Goal: Task Accomplishment & Management: Use online tool/utility

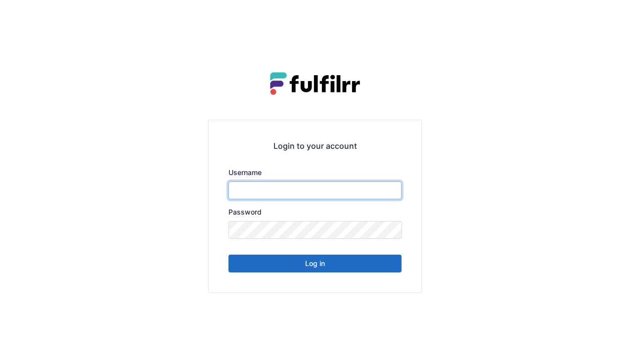
type input "******"
click at [319, 271] on button "Log in" at bounding box center [314, 264] width 173 height 18
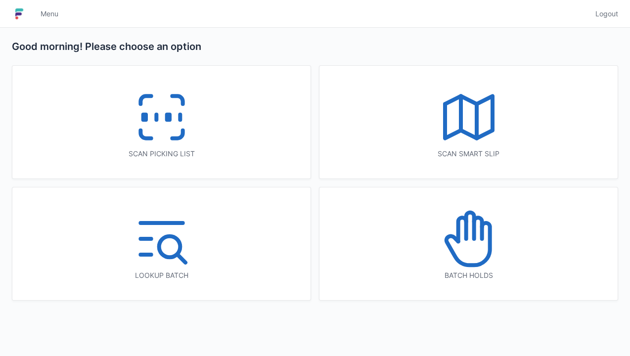
click at [167, 119] on rect at bounding box center [168, 117] width 2 height 5
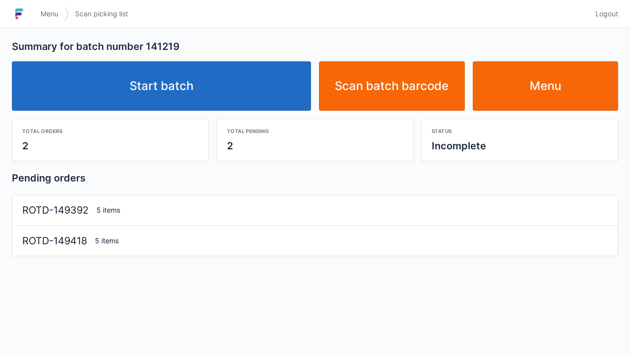
click at [172, 94] on link "Start batch" at bounding box center [161, 85] width 299 height 49
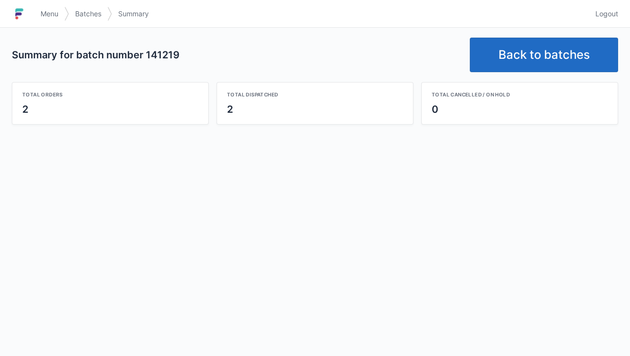
click at [534, 53] on link "Back to batches" at bounding box center [544, 55] width 148 height 35
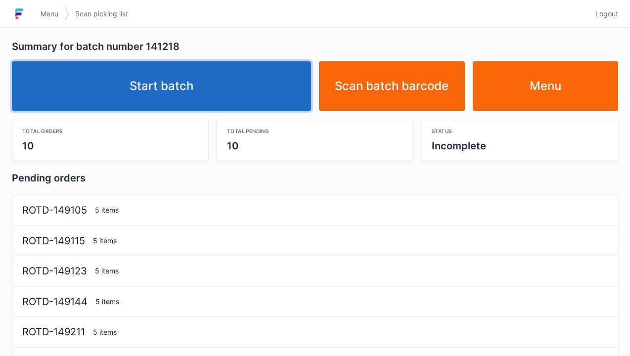
click at [181, 91] on link "Start batch" at bounding box center [161, 85] width 299 height 49
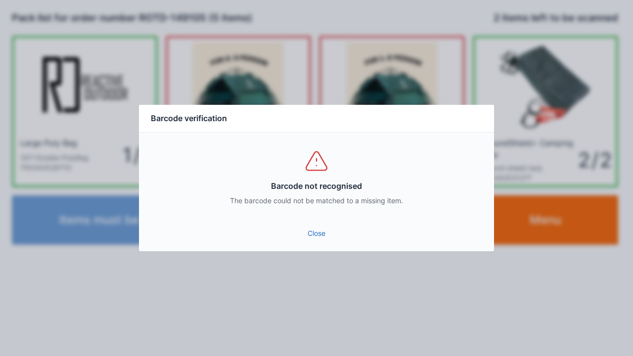
click at [322, 240] on link "Close" at bounding box center [316, 234] width 339 height 18
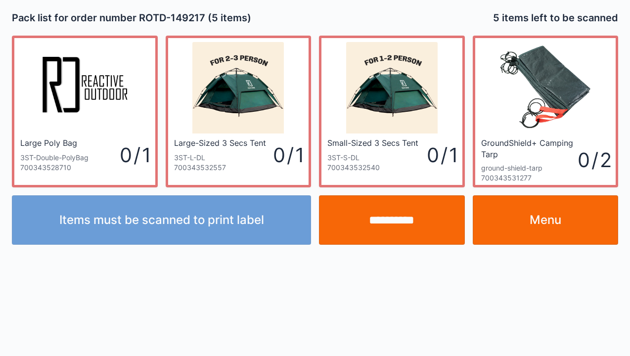
click at [560, 223] on link "Menu" at bounding box center [546, 219] width 146 height 49
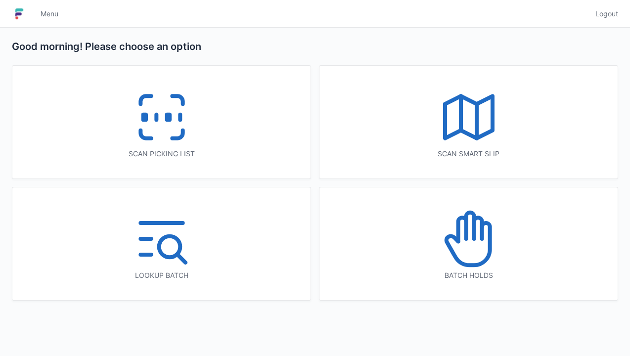
click at [170, 134] on icon at bounding box center [161, 117] width 63 height 63
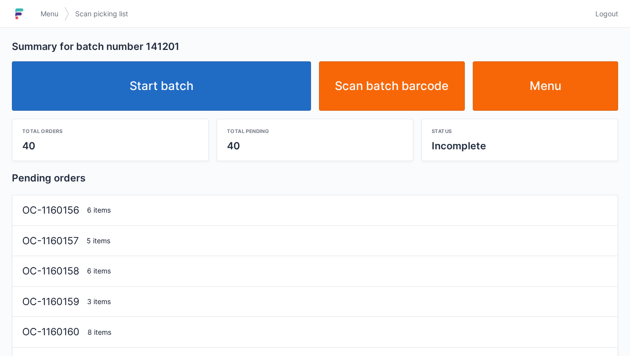
click at [177, 97] on link "Start batch" at bounding box center [161, 85] width 299 height 49
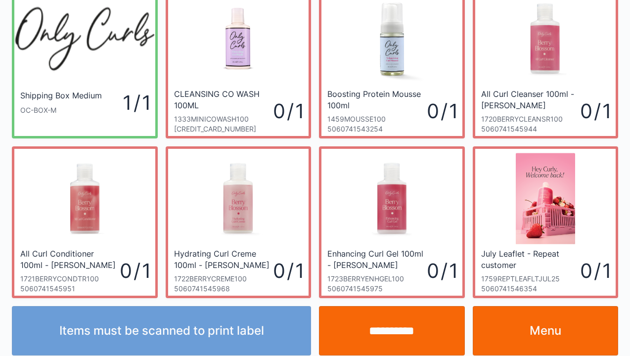
scroll to position [57, 0]
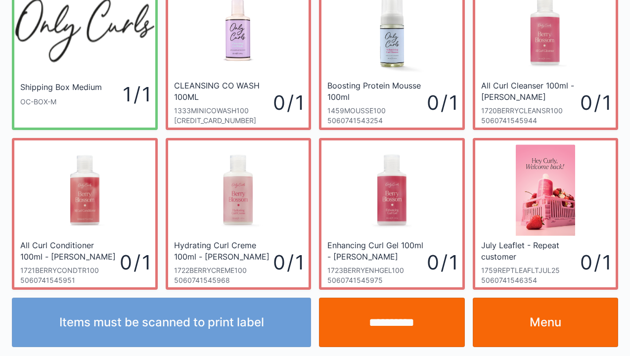
click at [536, 329] on link "Menu" at bounding box center [546, 322] width 146 height 49
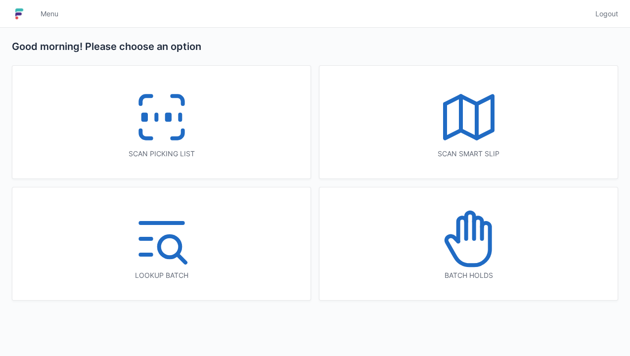
click at [182, 131] on icon at bounding box center [177, 135] width 10 height 8
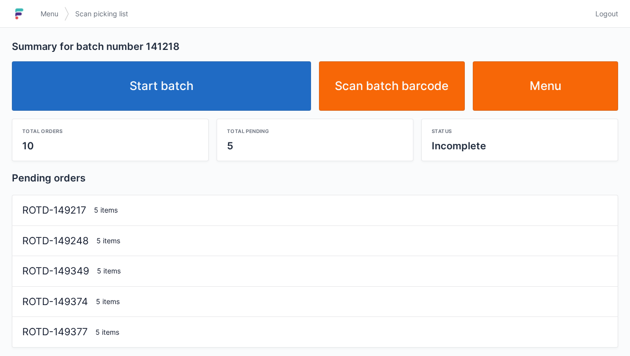
click at [182, 84] on link "Start batch" at bounding box center [161, 85] width 299 height 49
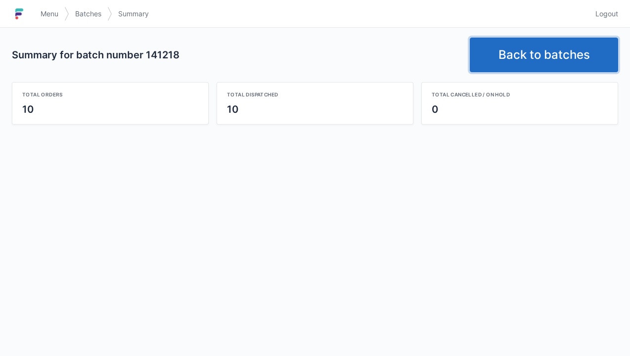
click at [534, 49] on link "Back to batches" at bounding box center [544, 55] width 148 height 35
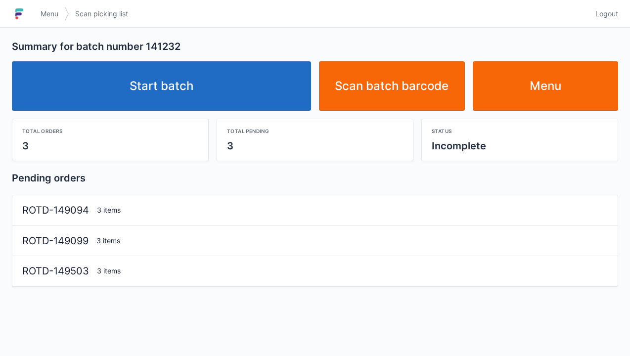
click at [211, 87] on link "Start batch" at bounding box center [161, 85] width 299 height 49
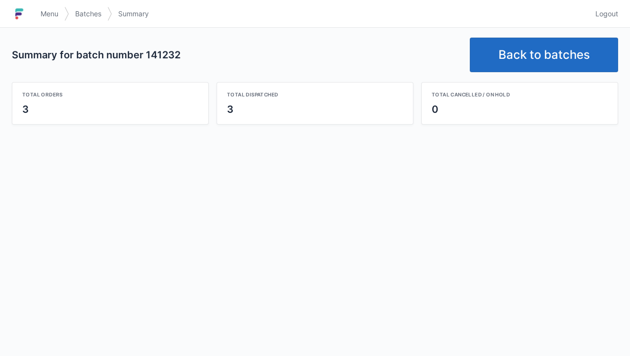
click at [527, 59] on link "Back to batches" at bounding box center [544, 55] width 148 height 35
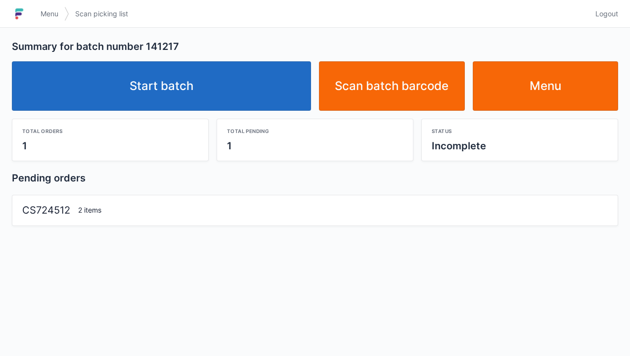
click at [207, 100] on link "Start batch" at bounding box center [161, 85] width 299 height 49
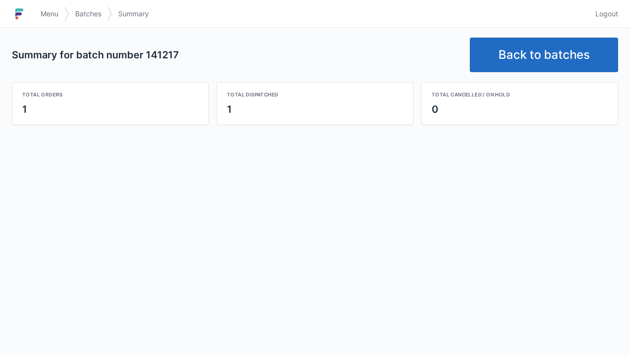
click at [531, 64] on link "Back to batches" at bounding box center [544, 55] width 148 height 35
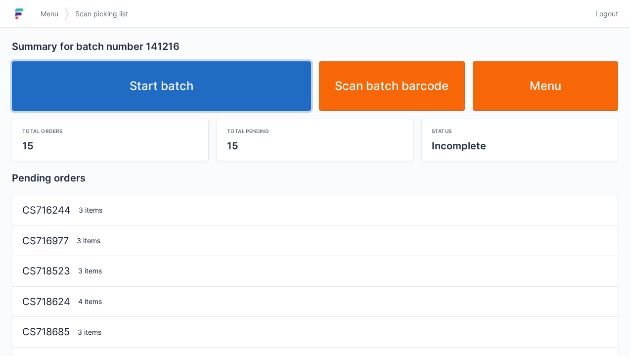
click at [185, 91] on link "Start batch" at bounding box center [161, 85] width 299 height 49
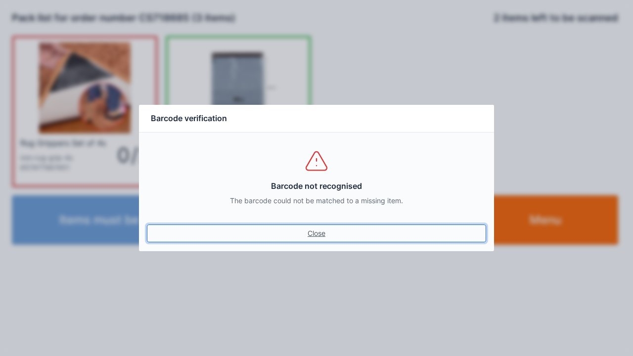
click at [313, 240] on link "Close" at bounding box center [316, 234] width 339 height 18
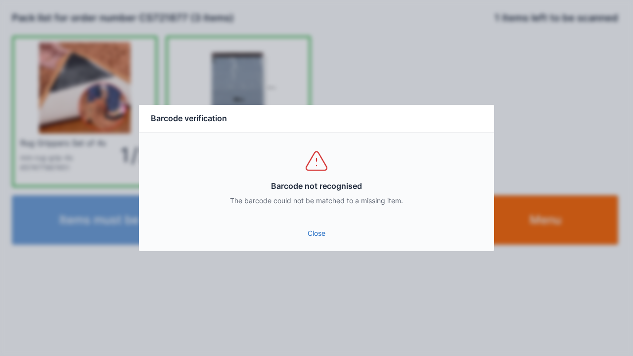
click at [325, 240] on link "Close" at bounding box center [316, 234] width 339 height 18
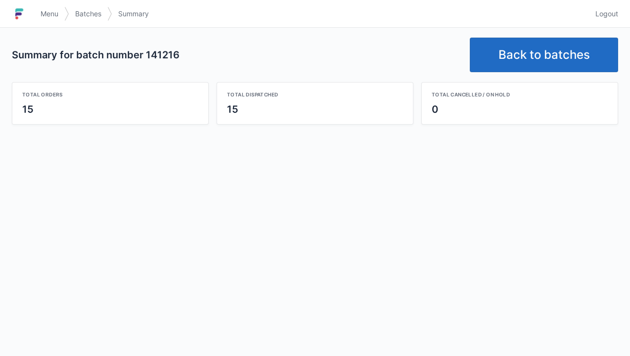
click at [533, 53] on link "Back to batches" at bounding box center [544, 55] width 148 height 35
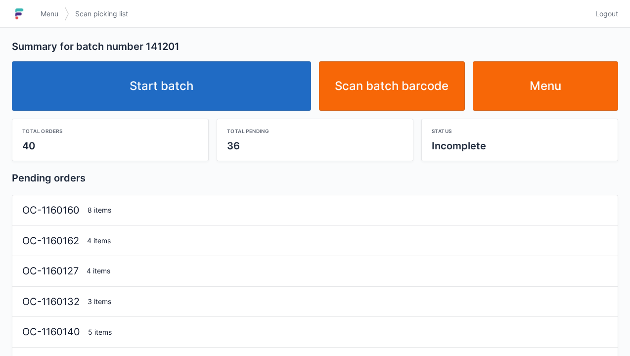
click at [207, 91] on link "Start batch" at bounding box center [161, 85] width 299 height 49
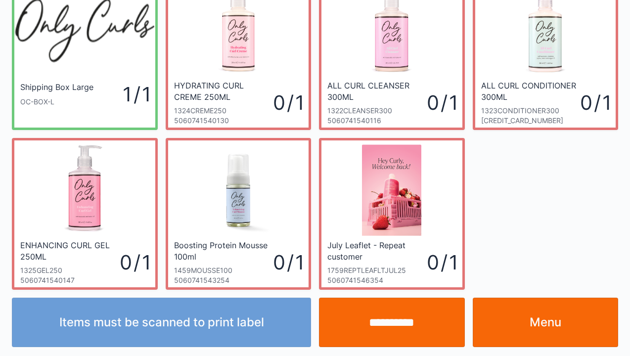
scroll to position [57, 0]
click at [542, 329] on link "Menu" at bounding box center [546, 322] width 146 height 49
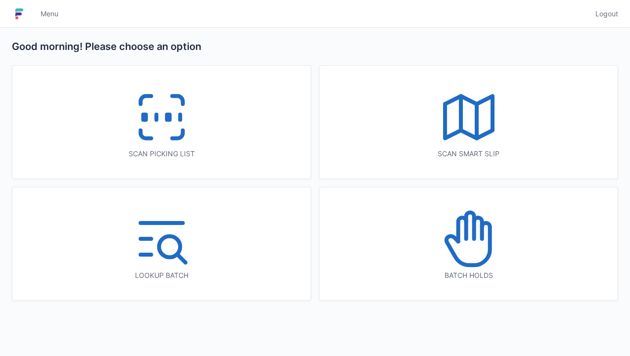
click at [178, 132] on icon at bounding box center [161, 117] width 63 height 63
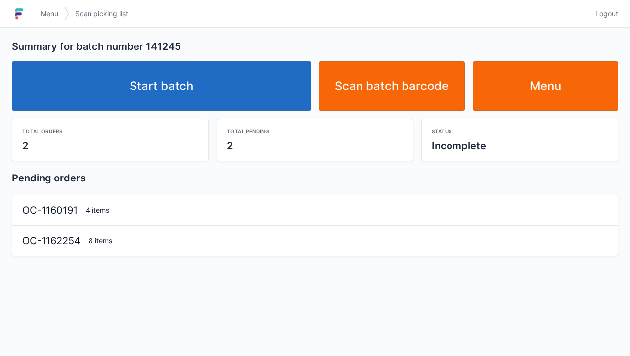
click at [195, 91] on link "Start batch" at bounding box center [161, 85] width 299 height 49
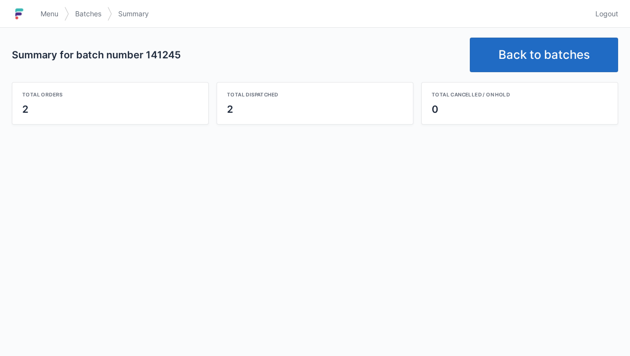
click at [522, 38] on link "Back to batches" at bounding box center [544, 55] width 148 height 35
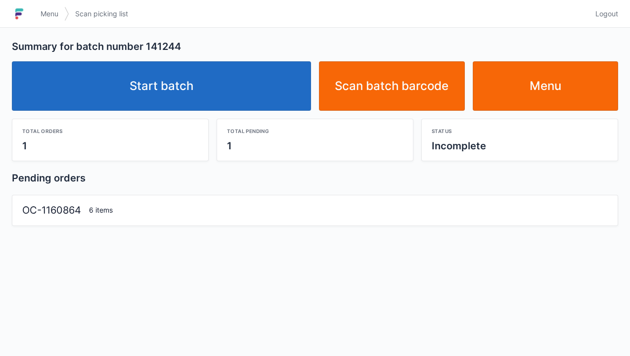
click at [187, 84] on link "Start batch" at bounding box center [161, 85] width 299 height 49
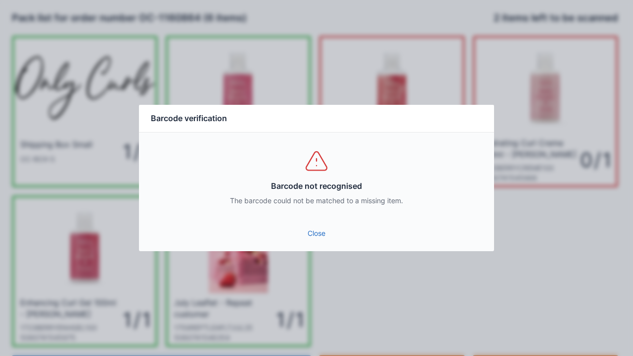
click at [336, 231] on link "Close" at bounding box center [316, 234] width 339 height 18
click at [335, 241] on link "Close" at bounding box center [316, 234] width 339 height 18
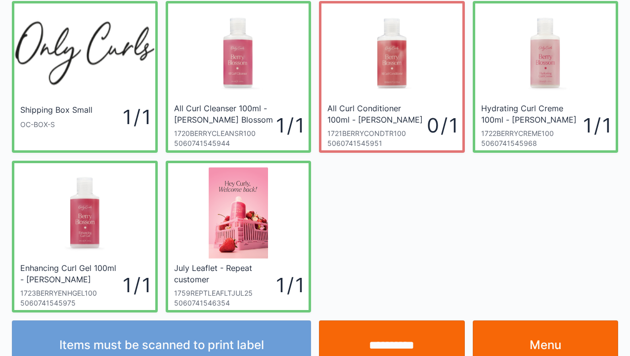
scroll to position [57, 0]
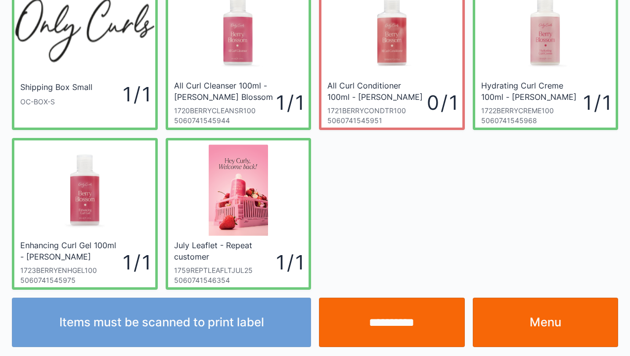
click at [537, 330] on link "Menu" at bounding box center [546, 322] width 146 height 49
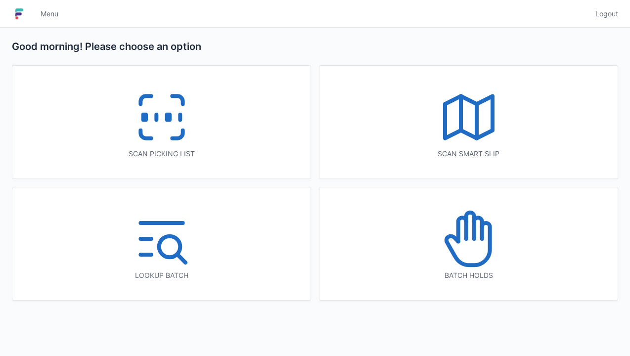
click at [187, 120] on icon at bounding box center [161, 117] width 63 height 63
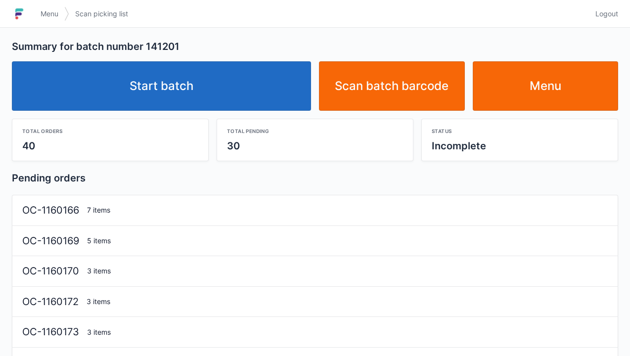
click at [219, 92] on link "Start batch" at bounding box center [161, 85] width 299 height 49
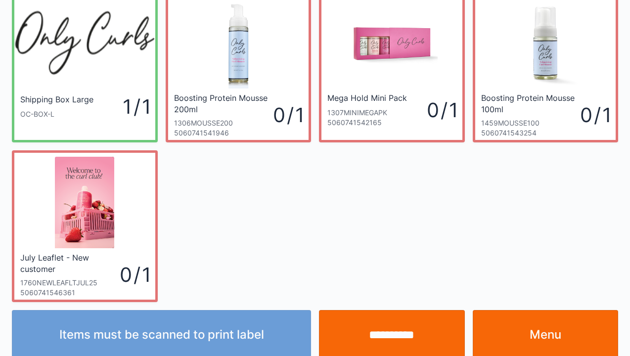
scroll to position [57, 0]
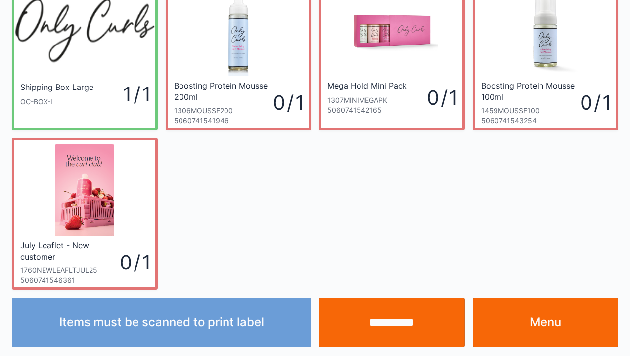
click at [550, 335] on link "Menu" at bounding box center [546, 322] width 146 height 49
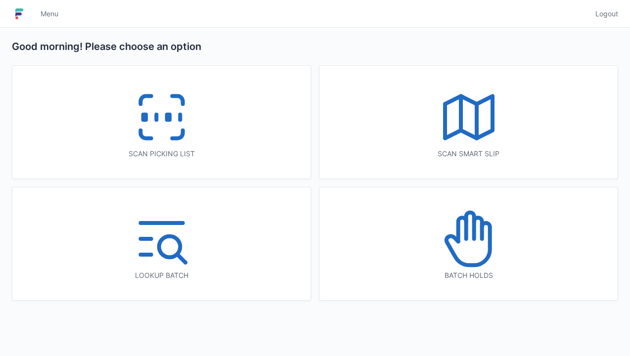
click at [166, 131] on icon at bounding box center [161, 117] width 63 height 63
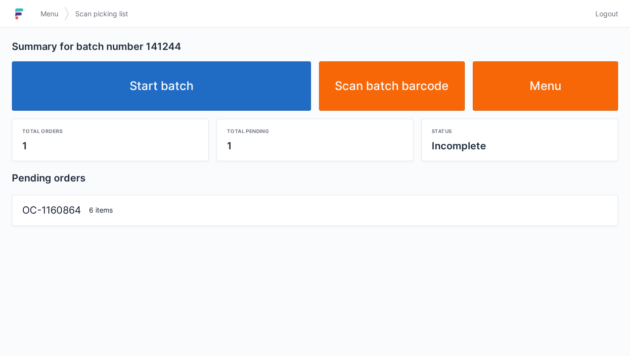
click at [188, 85] on link "Start batch" at bounding box center [161, 85] width 299 height 49
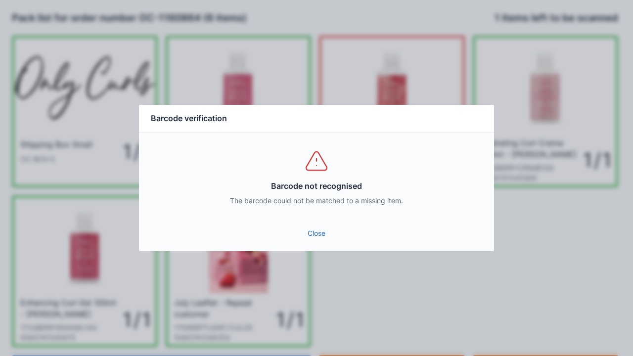
click at [311, 238] on link "Close" at bounding box center [316, 234] width 339 height 18
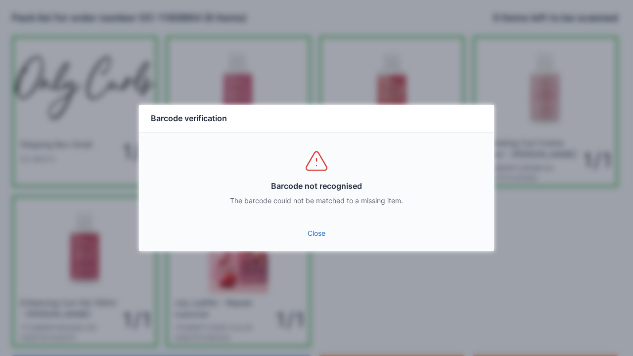
click at [302, 240] on link "Close" at bounding box center [316, 234] width 339 height 18
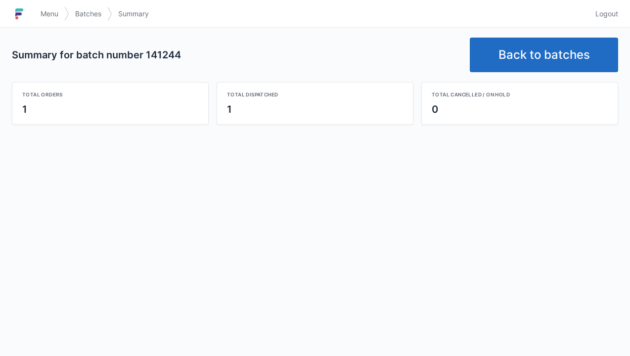
click at [528, 49] on link "Back to batches" at bounding box center [544, 55] width 148 height 35
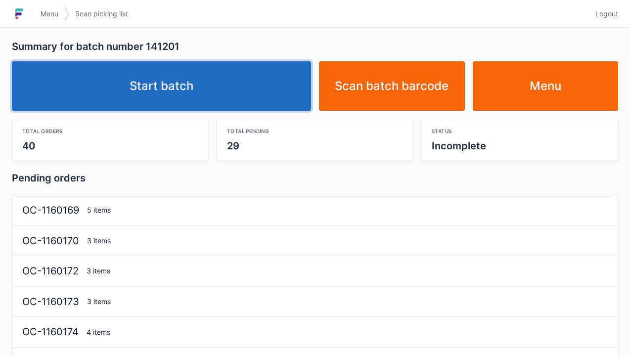
click at [178, 84] on link "Start batch" at bounding box center [161, 85] width 299 height 49
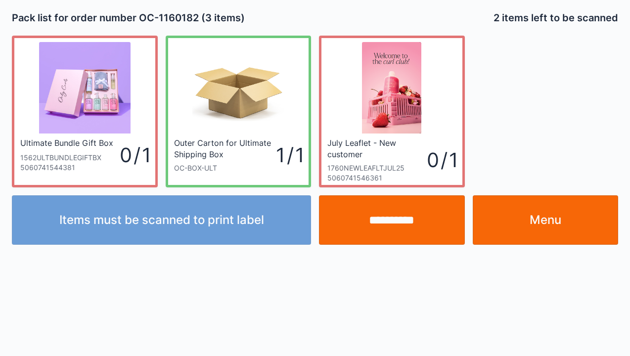
click at [404, 225] on input "**********" at bounding box center [392, 219] width 146 height 49
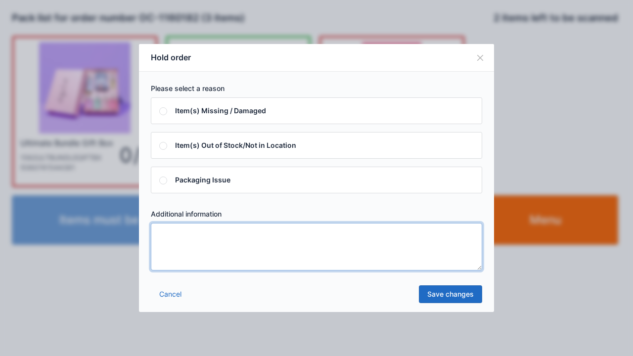
click at [164, 234] on textarea at bounding box center [316, 246] width 331 height 47
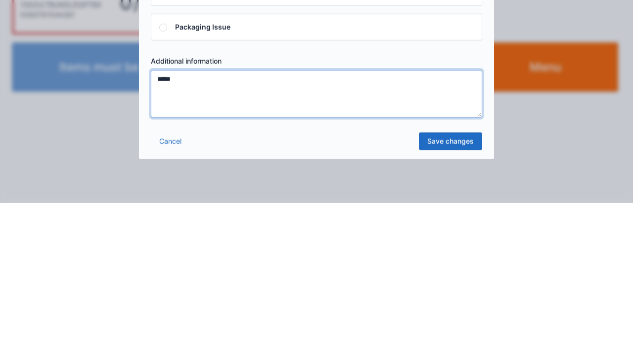
type textarea "*****"
click at [456, 298] on link "Save changes" at bounding box center [450, 294] width 63 height 18
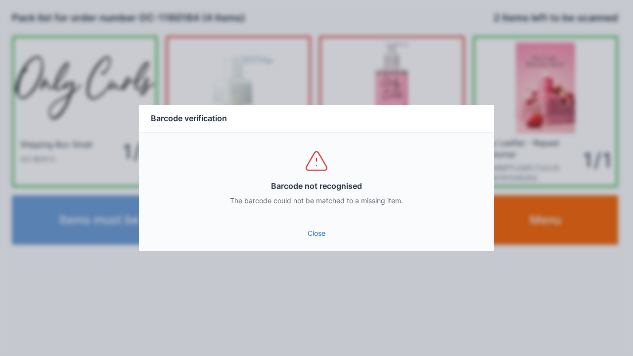
click at [324, 239] on link "Close" at bounding box center [316, 234] width 339 height 18
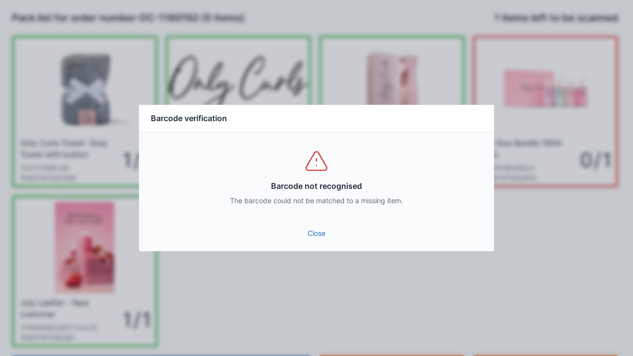
click at [327, 237] on link "Close" at bounding box center [316, 234] width 339 height 18
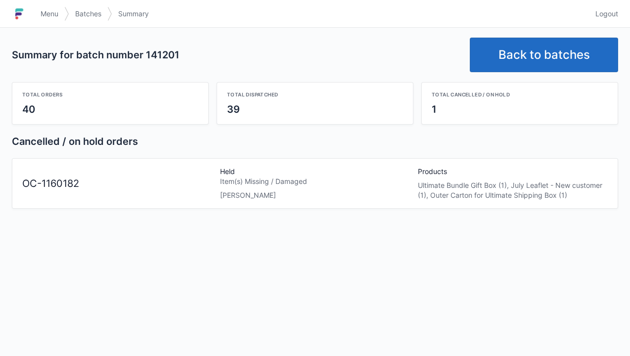
click at [534, 44] on link "Back to batches" at bounding box center [544, 55] width 148 height 35
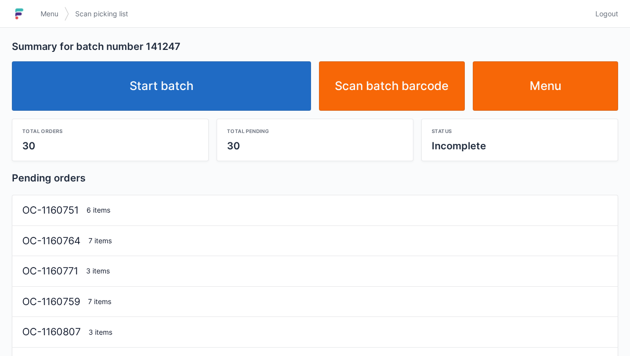
click at [183, 74] on link "Start batch" at bounding box center [161, 85] width 299 height 49
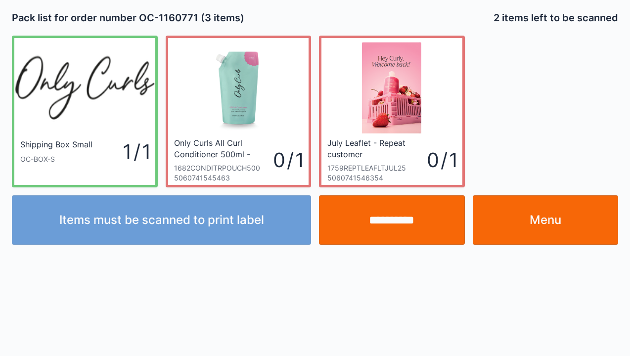
click at [531, 222] on link "Menu" at bounding box center [546, 219] width 146 height 49
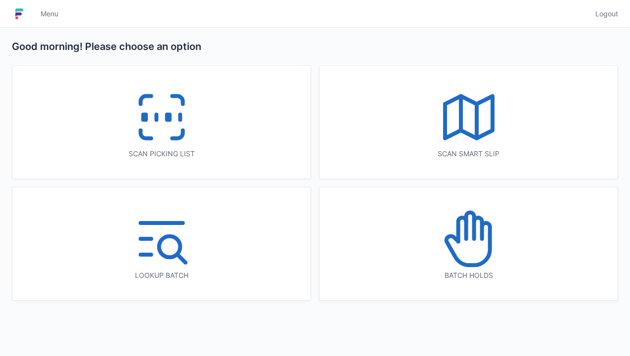
click at [178, 130] on icon at bounding box center [161, 117] width 63 height 63
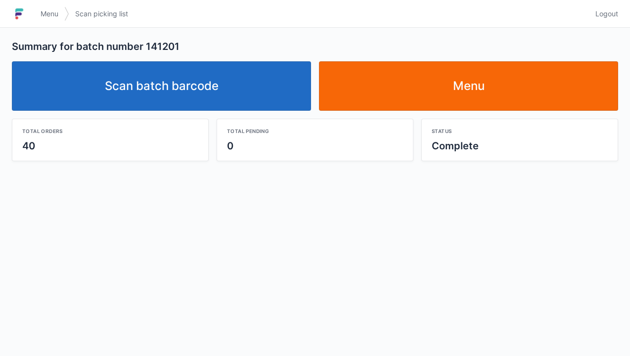
click at [56, 17] on span "Menu" at bounding box center [50, 14] width 18 height 10
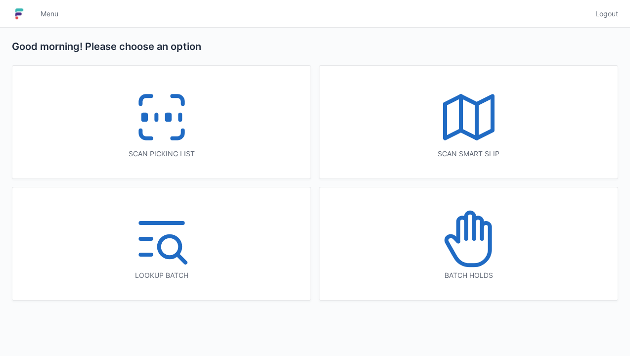
click at [475, 248] on icon at bounding box center [468, 238] width 63 height 63
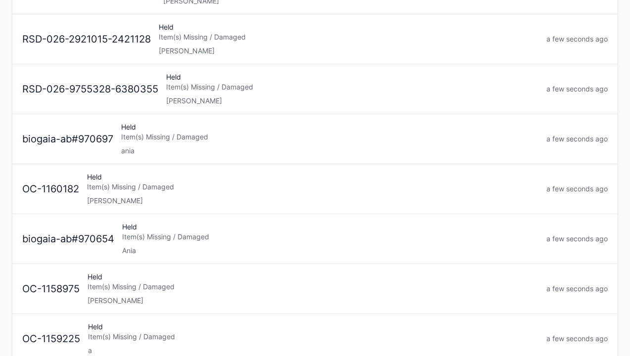
scroll to position [196, 0]
click at [150, 196] on div "Elena" at bounding box center [312, 201] width 451 height 10
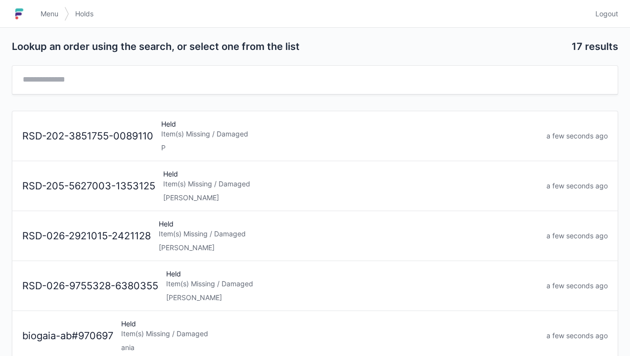
click at [52, 16] on span "Menu" at bounding box center [50, 14] width 18 height 10
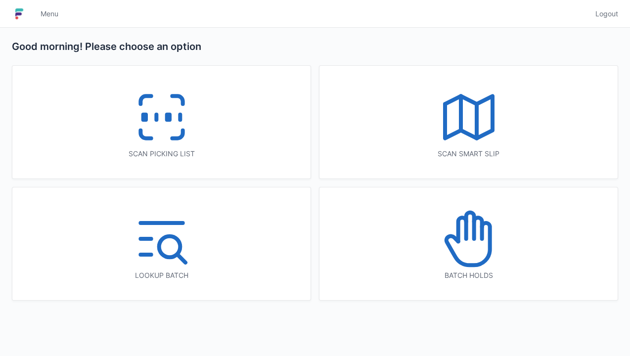
click at [167, 130] on icon at bounding box center [161, 117] width 63 height 63
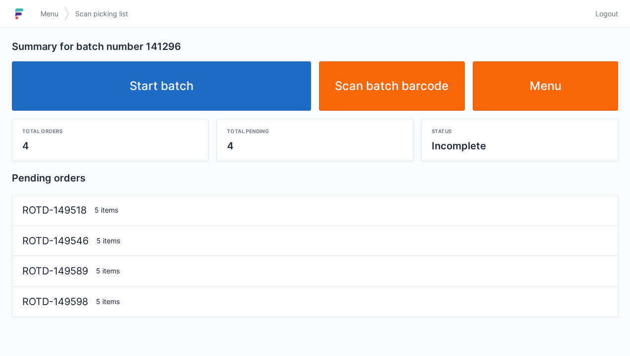
click at [179, 86] on link "Start batch" at bounding box center [161, 85] width 299 height 49
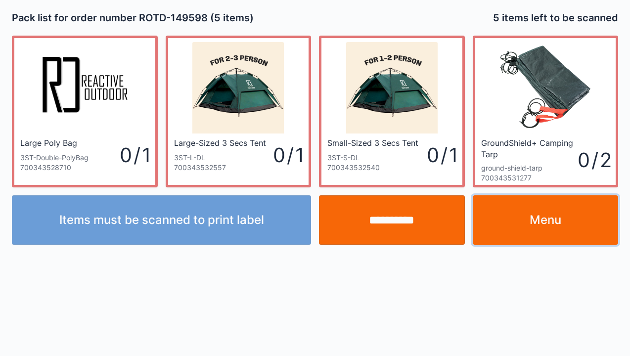
click at [533, 217] on link "Menu" at bounding box center [546, 219] width 146 height 49
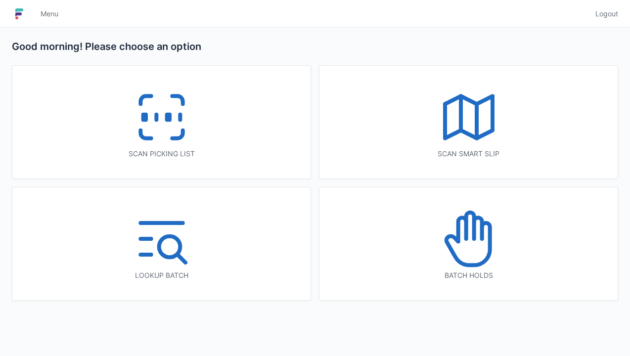
click at [156, 120] on line at bounding box center [156, 117] width 0 height 5
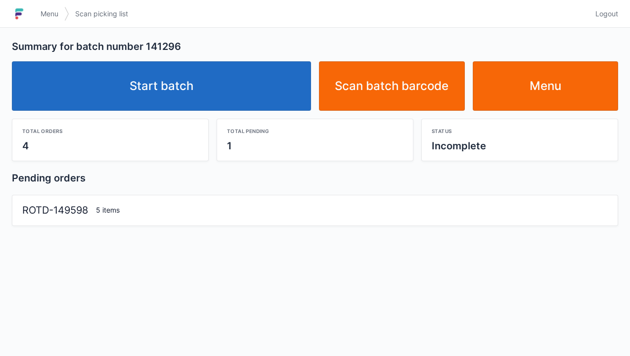
click at [198, 91] on link "Start batch" at bounding box center [161, 85] width 299 height 49
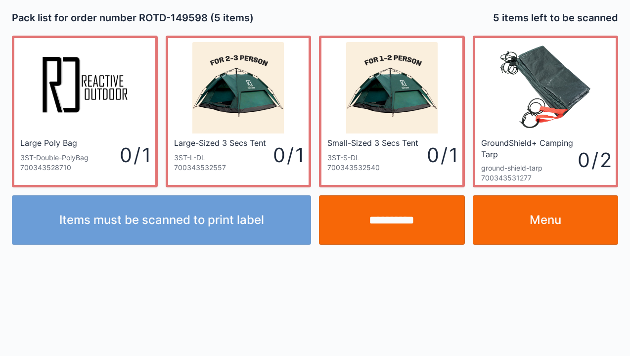
click at [535, 230] on link "Menu" at bounding box center [546, 219] width 146 height 49
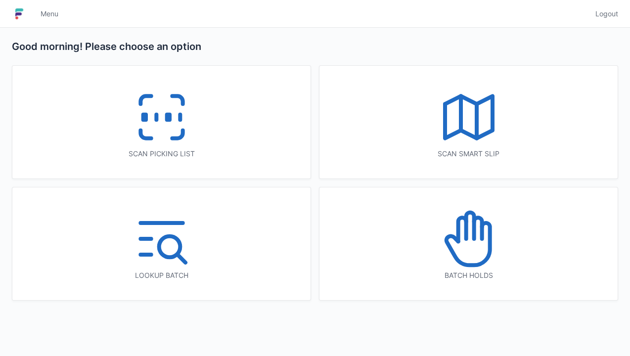
click at [170, 129] on icon at bounding box center [161, 117] width 63 height 63
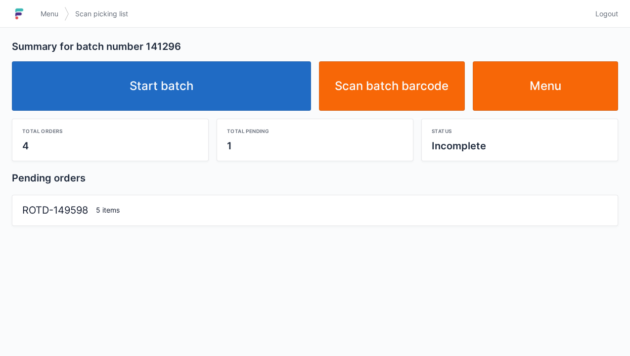
click at [192, 86] on link "Start batch" at bounding box center [161, 85] width 299 height 49
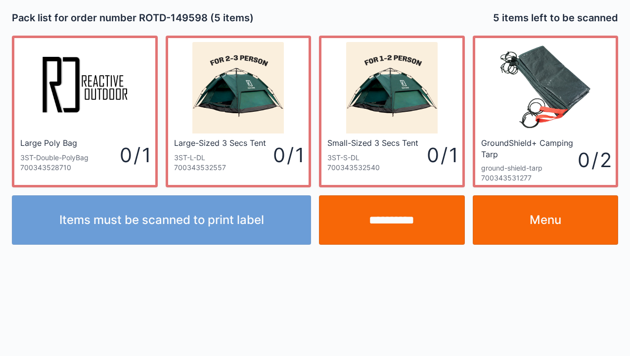
click at [398, 233] on input "**********" at bounding box center [392, 219] width 146 height 49
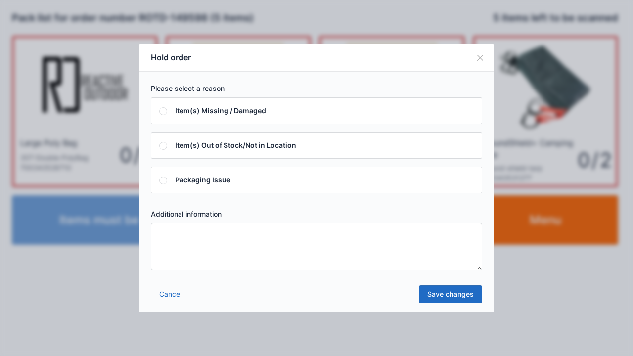
click at [174, 242] on textarea at bounding box center [316, 246] width 331 height 47
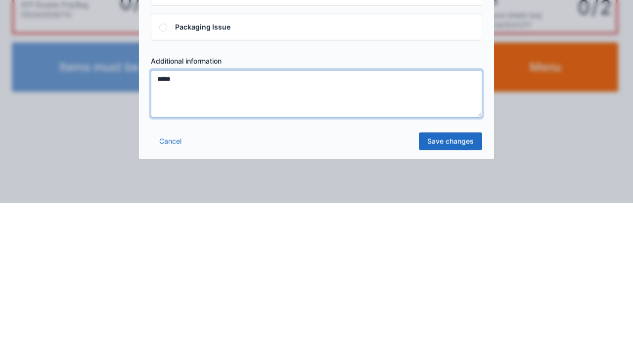
type textarea "*****"
click at [454, 302] on link "Save changes" at bounding box center [450, 294] width 63 height 18
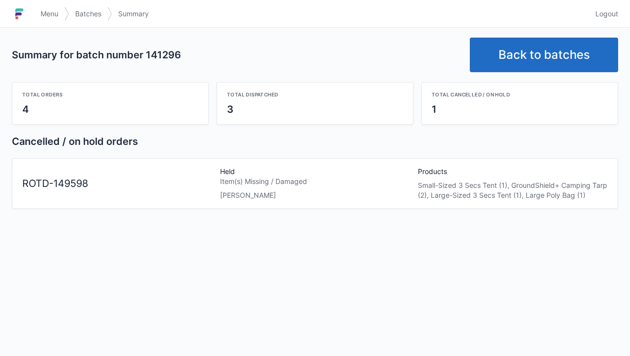
click at [464, 301] on div "Summary for batch number 141296 Back to batches Total orders 4 Total dispatched…" at bounding box center [315, 192] width 630 height 328
click at [548, 65] on link "Back to batches" at bounding box center [544, 55] width 148 height 35
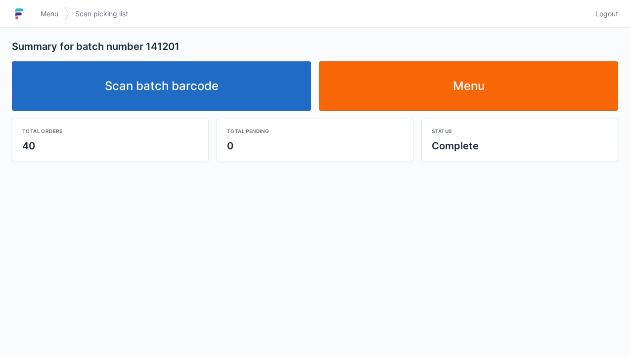
click at [177, 93] on link "Scan batch barcode" at bounding box center [161, 85] width 299 height 49
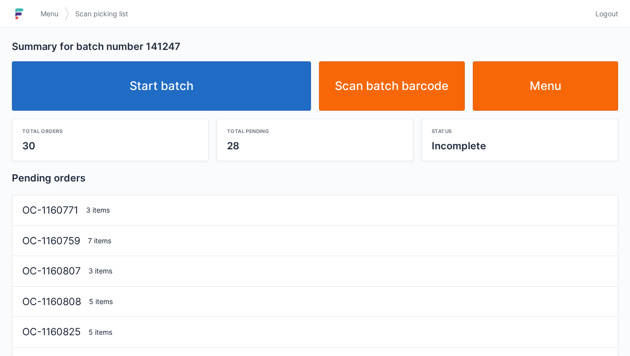
click at [179, 92] on link "Start batch" at bounding box center [161, 85] width 299 height 49
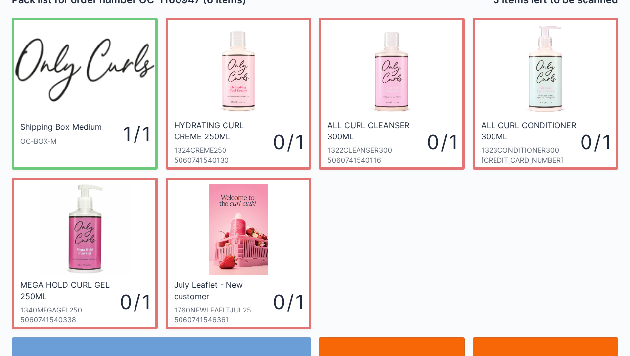
scroll to position [57, 0]
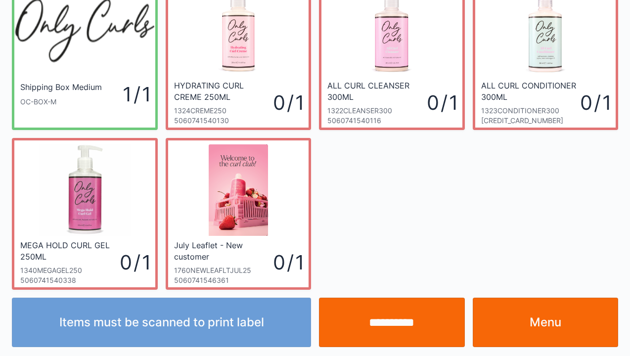
click at [556, 321] on link "Menu" at bounding box center [546, 322] width 146 height 49
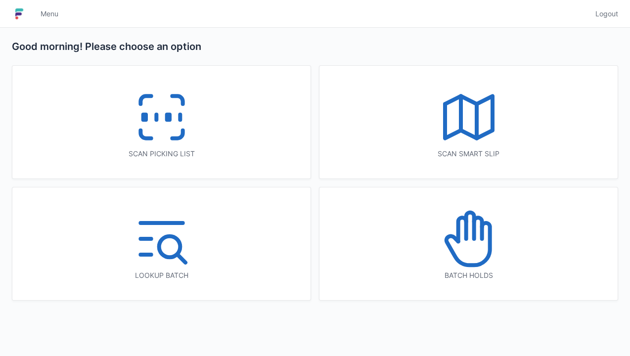
click at [170, 127] on icon at bounding box center [161, 117] width 63 height 63
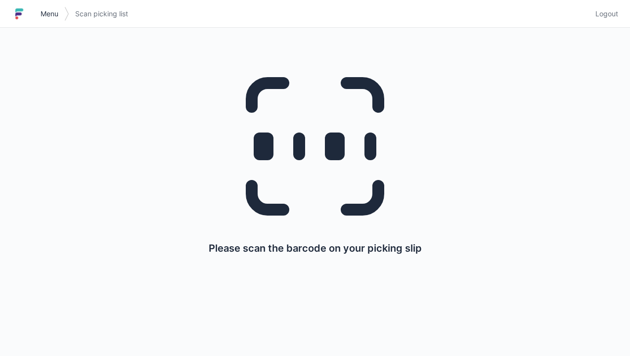
click at [47, 15] on span "Menu" at bounding box center [50, 14] width 18 height 10
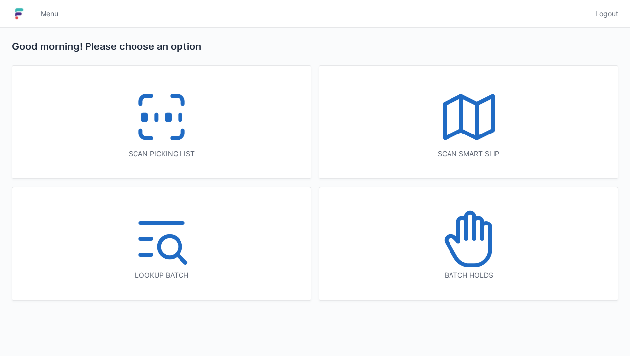
click at [476, 262] on icon at bounding box center [468, 238] width 63 height 63
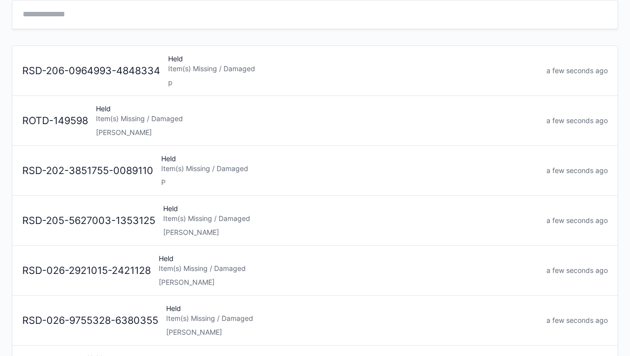
scroll to position [67, 0]
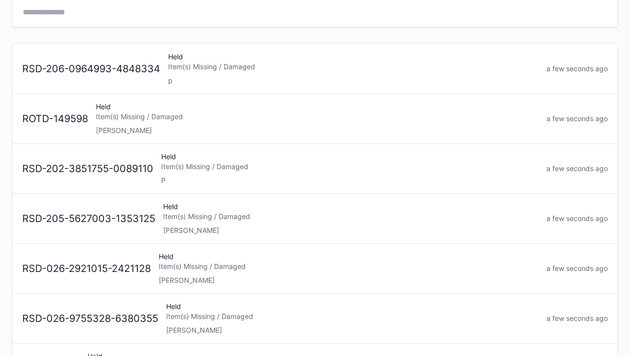
click at [144, 116] on div "Item(s) Missing / Damaged" at bounding box center [317, 117] width 443 height 10
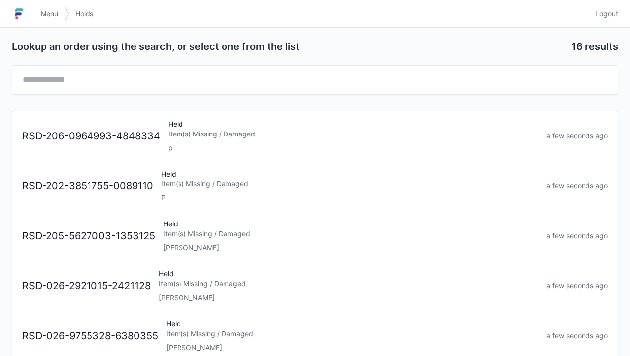
click at [49, 17] on span "Menu" at bounding box center [50, 14] width 18 height 10
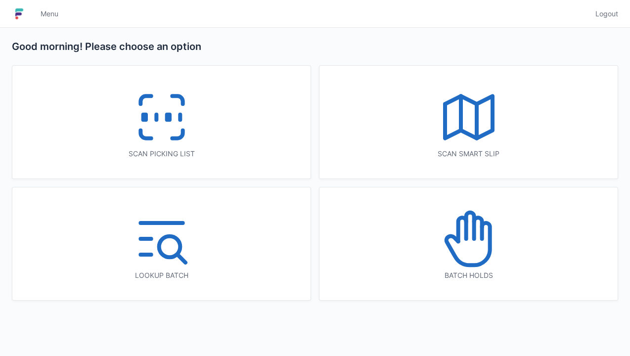
click at [171, 136] on icon at bounding box center [161, 117] width 63 height 63
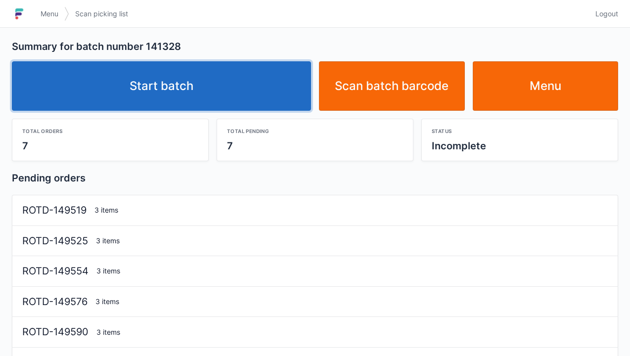
click at [201, 90] on link "Start batch" at bounding box center [161, 85] width 299 height 49
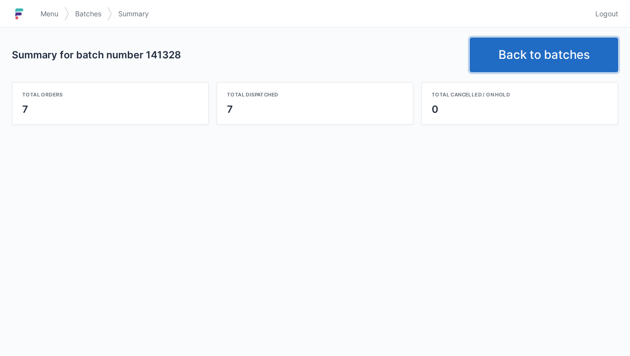
click at [532, 59] on link "Back to batches" at bounding box center [544, 55] width 148 height 35
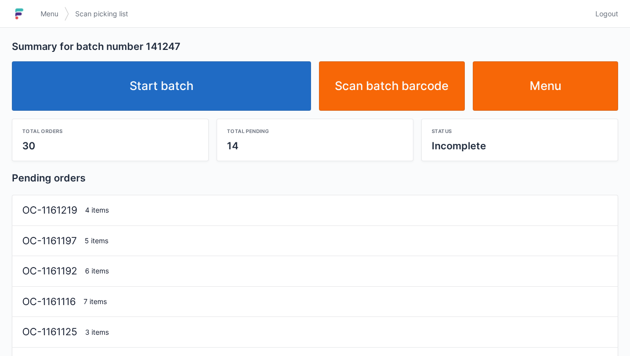
click at [181, 82] on link "Start batch" at bounding box center [161, 85] width 299 height 49
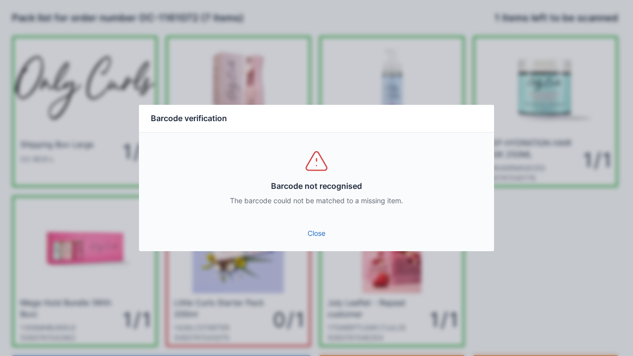
click at [320, 226] on link "Close" at bounding box center [316, 234] width 339 height 18
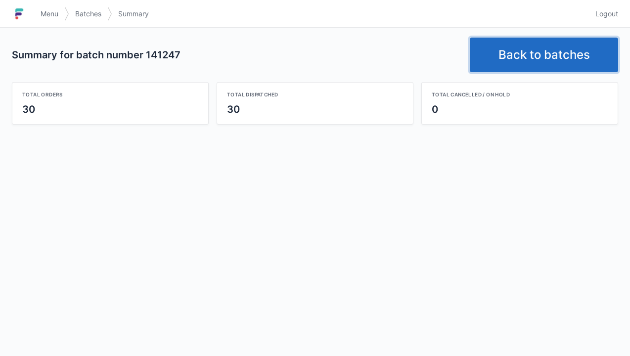
click at [543, 53] on link "Back to batches" at bounding box center [544, 55] width 148 height 35
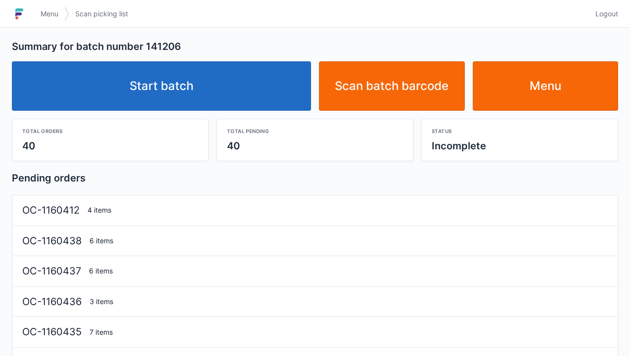
click at [176, 94] on link "Start batch" at bounding box center [161, 85] width 299 height 49
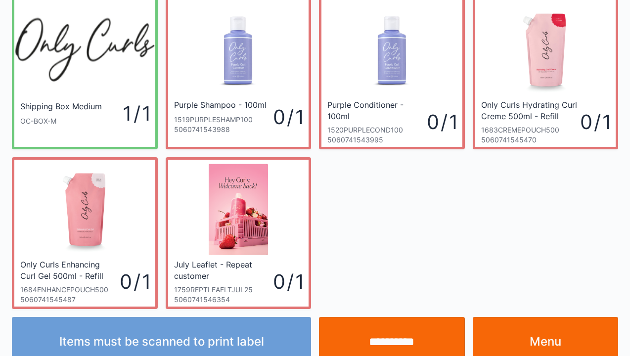
scroll to position [57, 0]
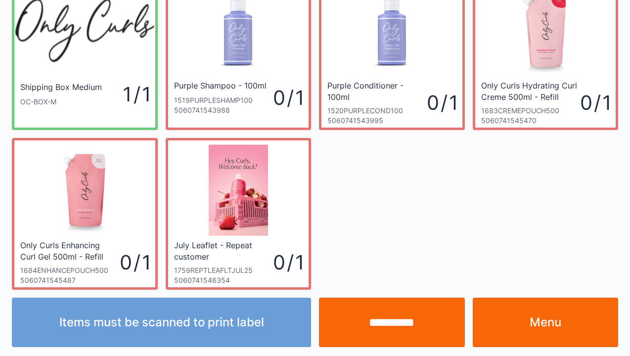
click at [552, 317] on link "Menu" at bounding box center [546, 322] width 146 height 49
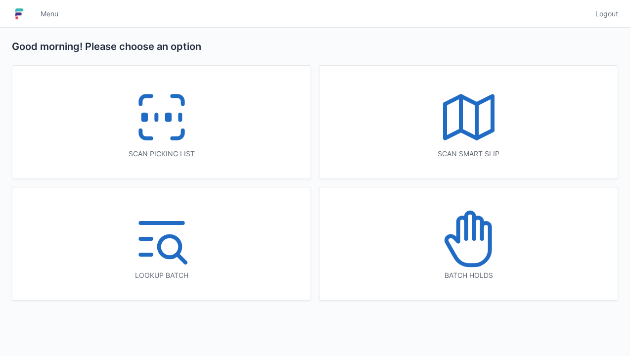
click at [192, 109] on icon at bounding box center [161, 117] width 63 height 63
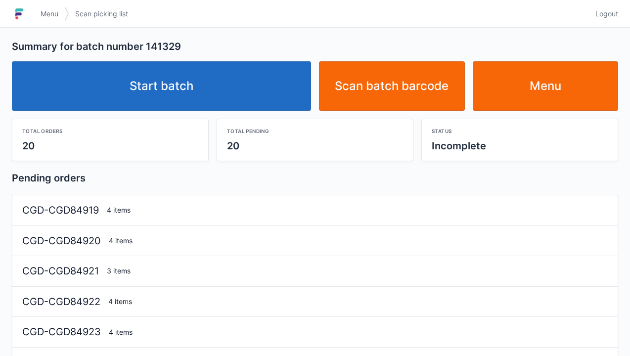
click at [171, 94] on link "Start batch" at bounding box center [161, 85] width 299 height 49
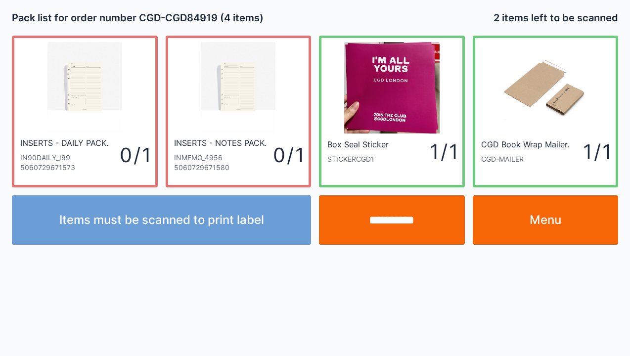
click at [538, 231] on link "Menu" at bounding box center [546, 219] width 146 height 49
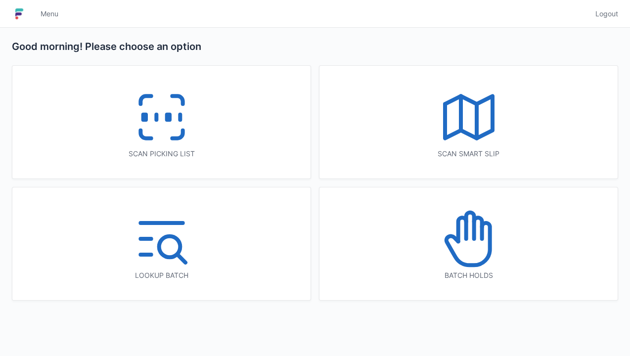
click at [152, 133] on icon at bounding box center [161, 117] width 63 height 63
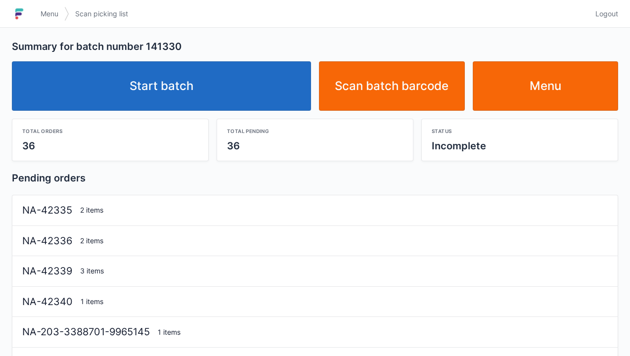
click at [194, 96] on link "Start batch" at bounding box center [161, 85] width 299 height 49
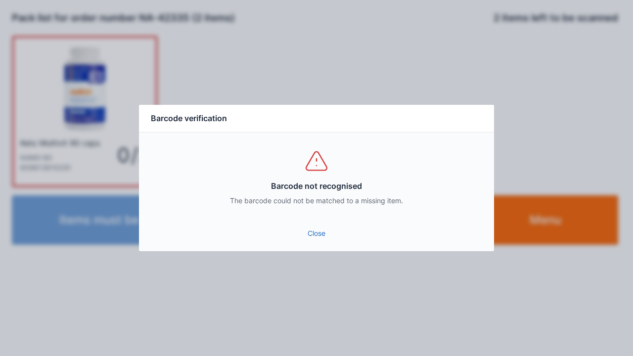
click at [311, 240] on link "Close" at bounding box center [316, 234] width 339 height 18
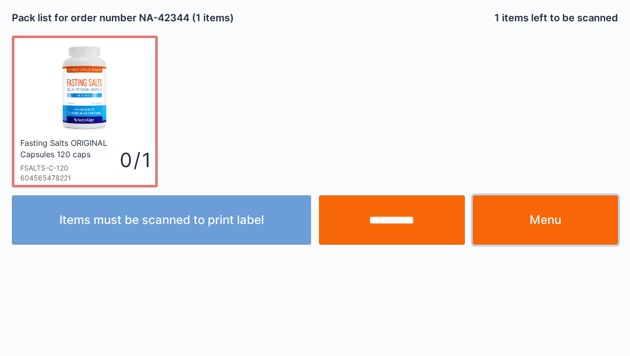
click at [547, 217] on link "Menu" at bounding box center [546, 219] width 146 height 49
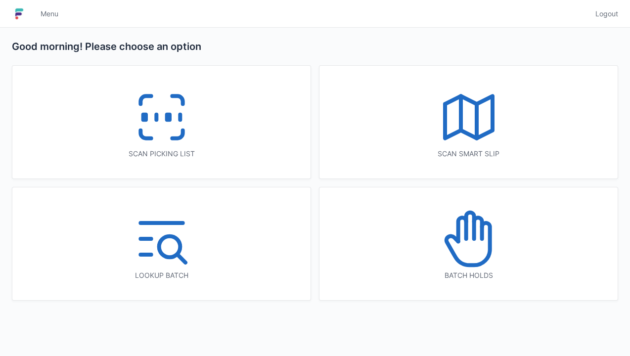
click at [176, 133] on icon at bounding box center [161, 117] width 63 height 63
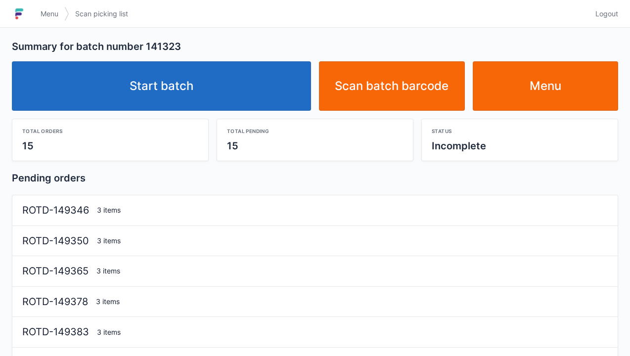
click at [185, 78] on link "Start batch" at bounding box center [161, 85] width 299 height 49
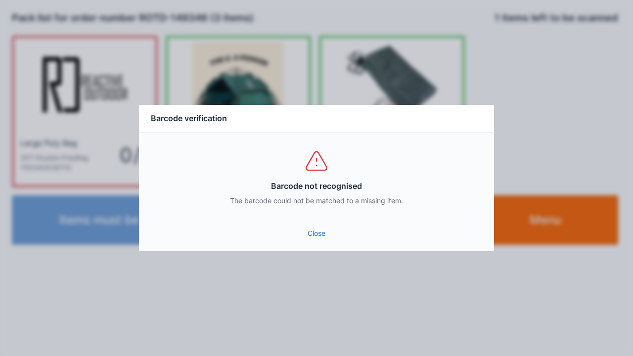
click at [325, 232] on link "Close" at bounding box center [316, 234] width 339 height 18
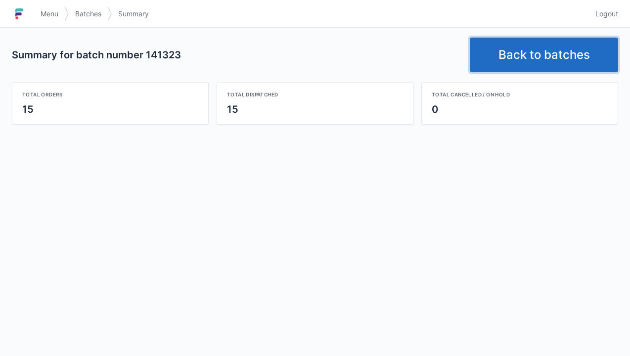
click at [540, 57] on link "Back to batches" at bounding box center [544, 55] width 148 height 35
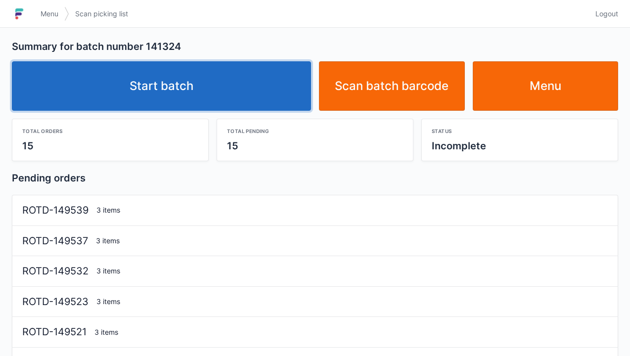
click at [275, 88] on link "Start batch" at bounding box center [161, 85] width 299 height 49
